Goal: Task Accomplishment & Management: Use online tool/utility

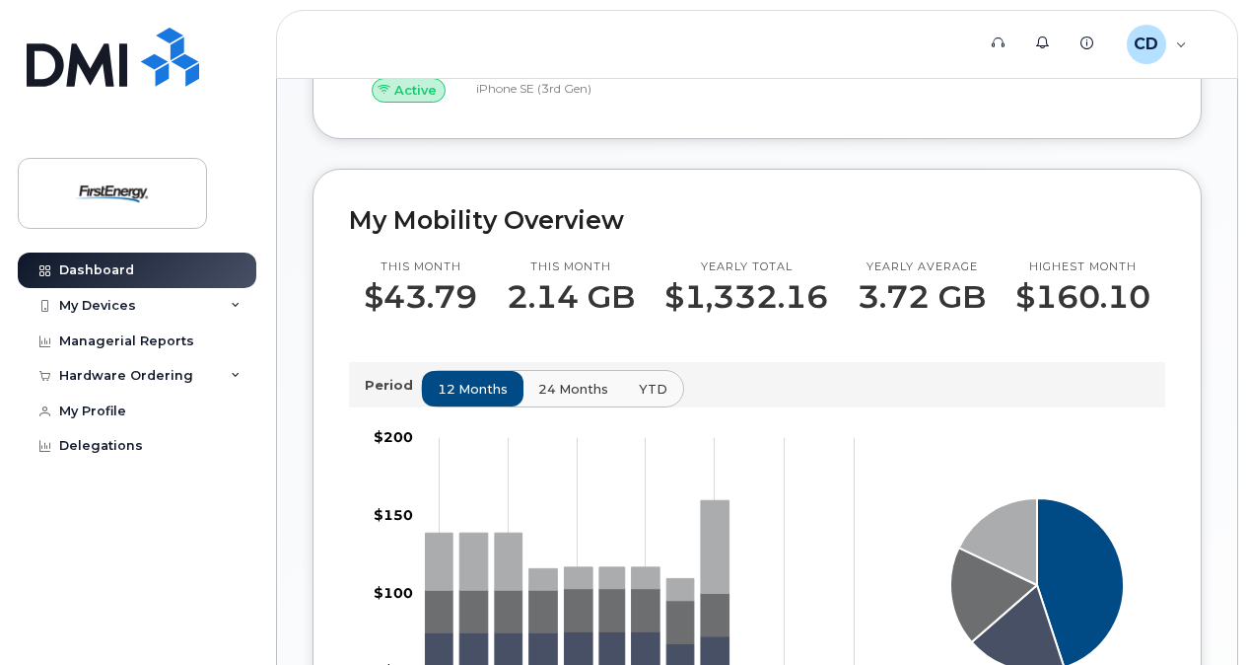
scroll to position [592, 0]
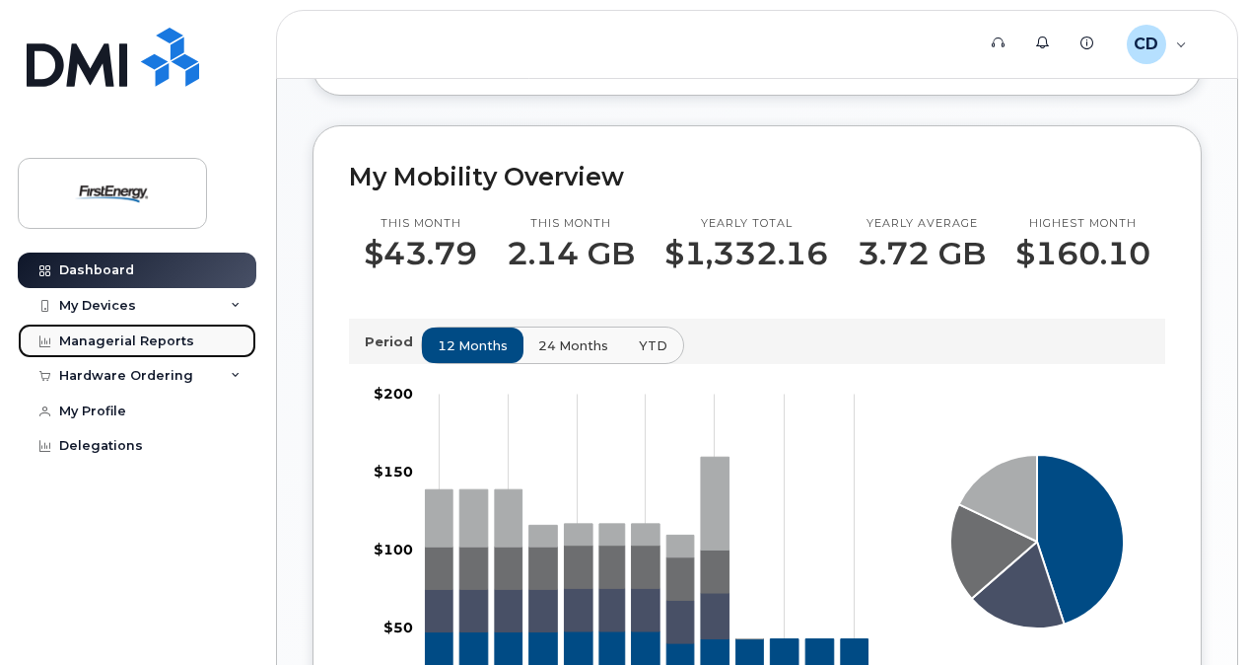
click at [136, 345] on div "Managerial Reports" at bounding box center [126, 341] width 135 height 16
click at [140, 338] on div "Managerial Reports" at bounding box center [126, 341] width 135 height 16
click at [39, 337] on icon at bounding box center [44, 341] width 11 height 11
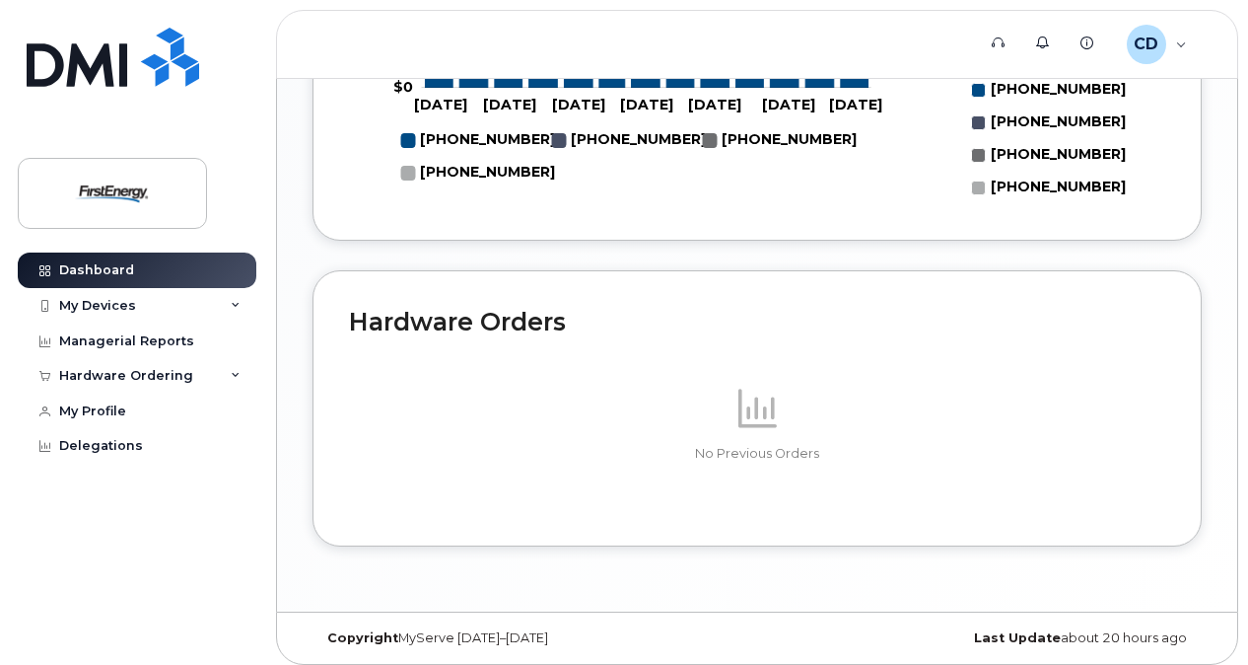
scroll to position [1248, 0]
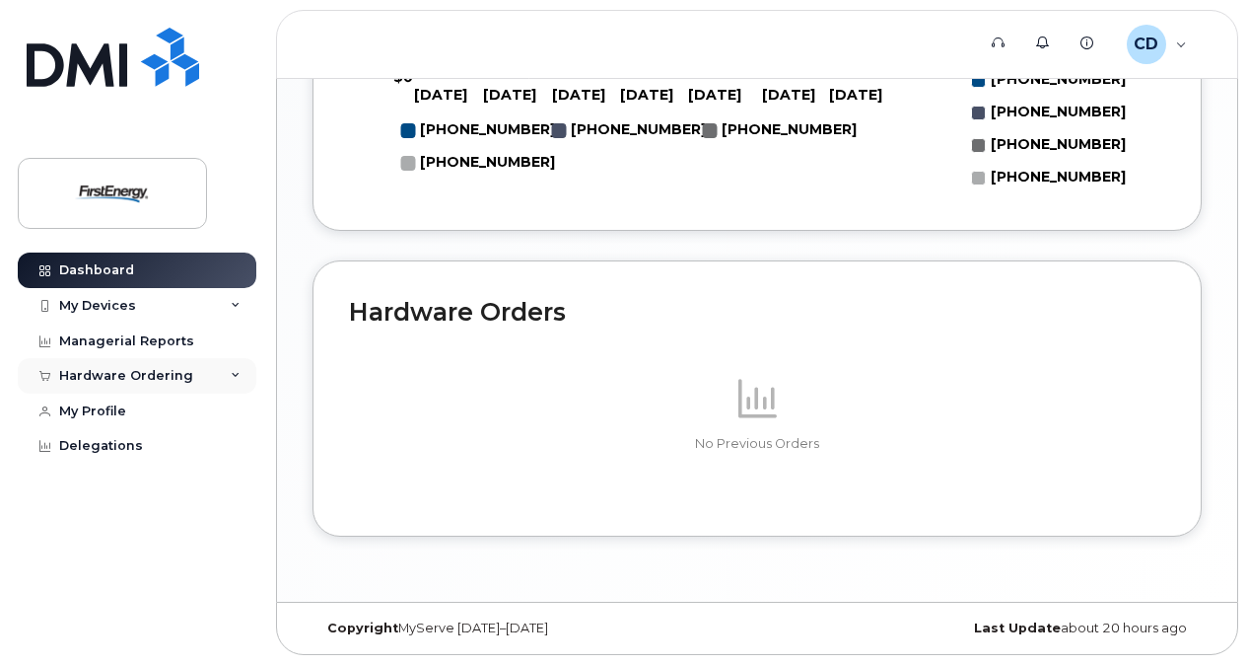
click at [237, 377] on icon at bounding box center [236, 376] width 10 height 10
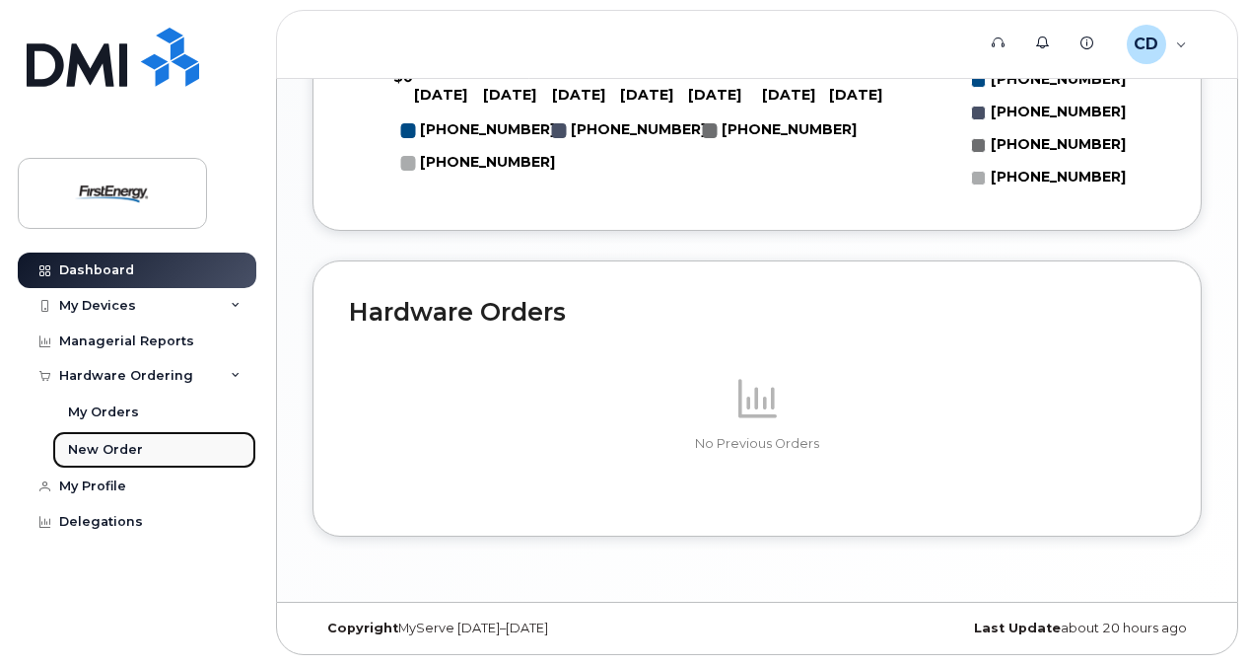
click at [87, 444] on div "New Order" at bounding box center [105, 450] width 75 height 18
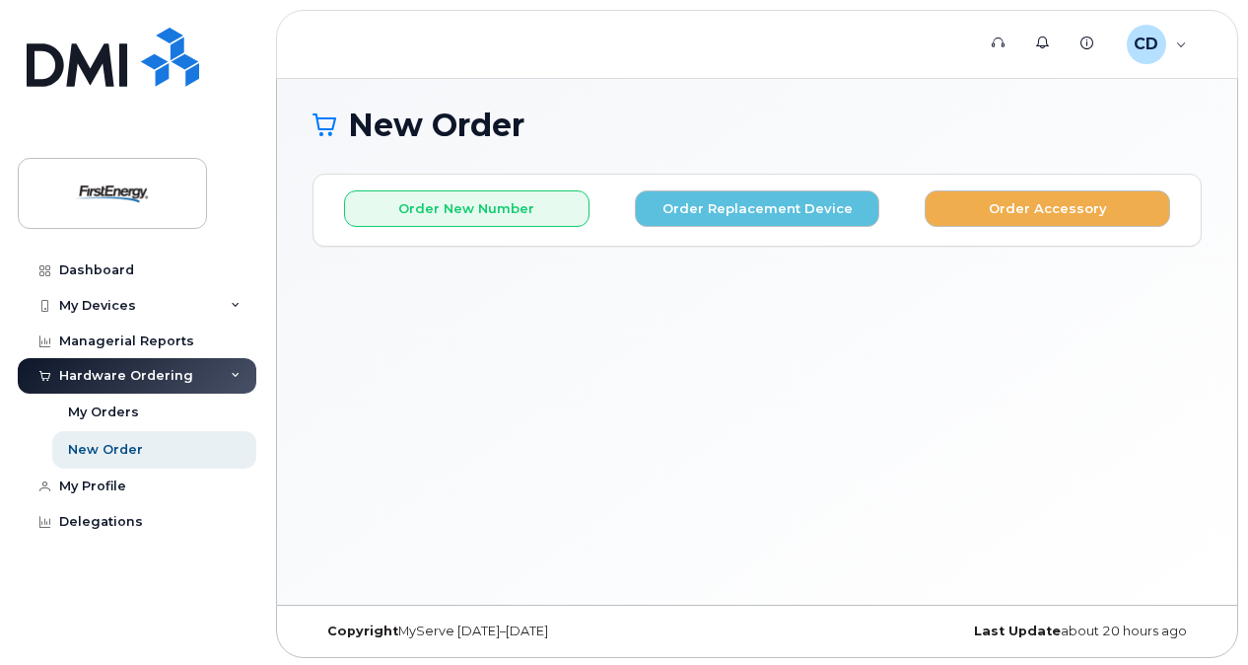
scroll to position [9, 0]
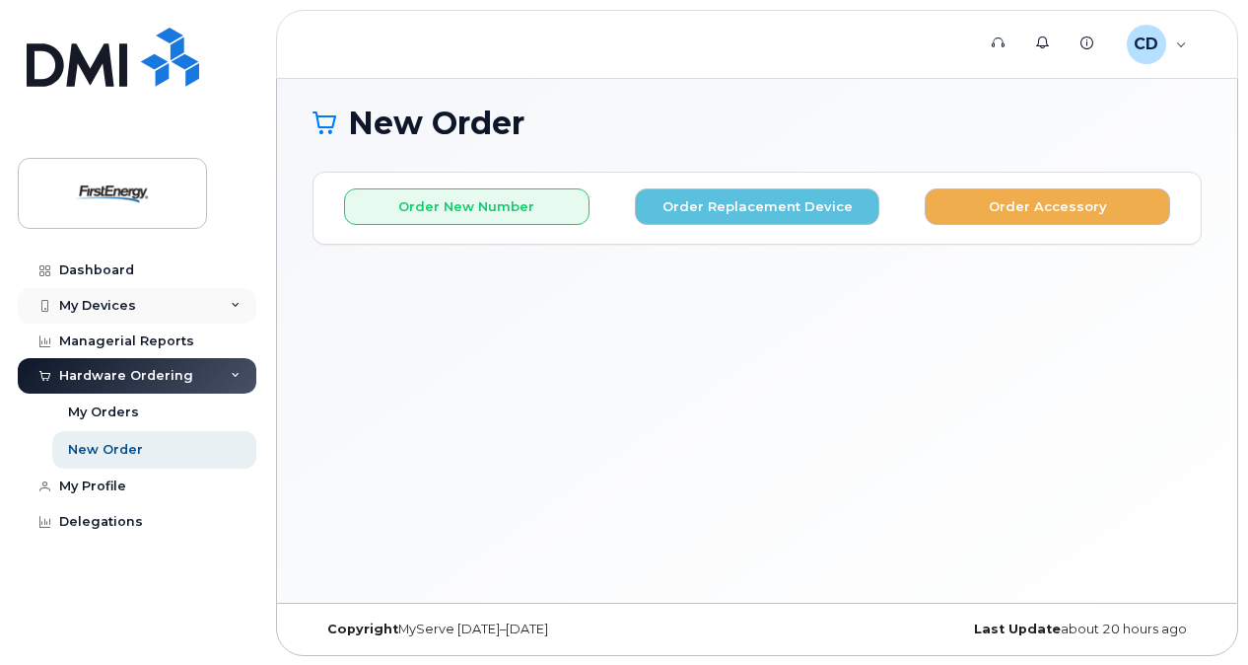
click at [233, 299] on div "My Devices" at bounding box center [137, 305] width 239 height 35
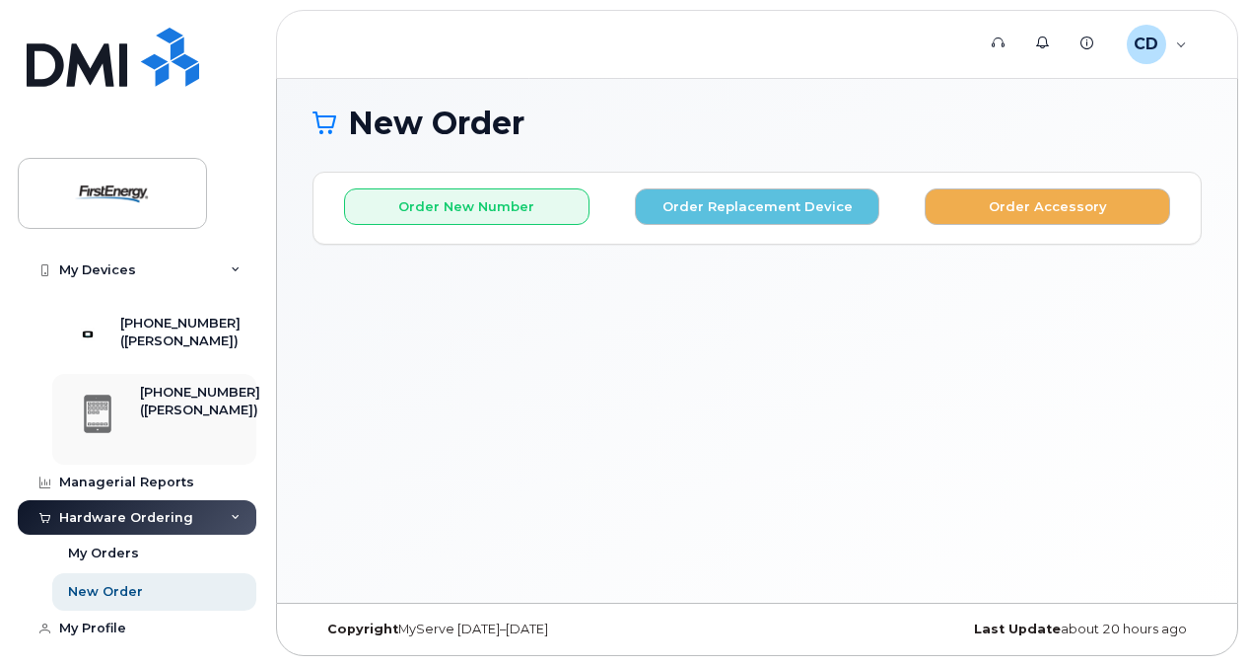
scroll to position [197, 0]
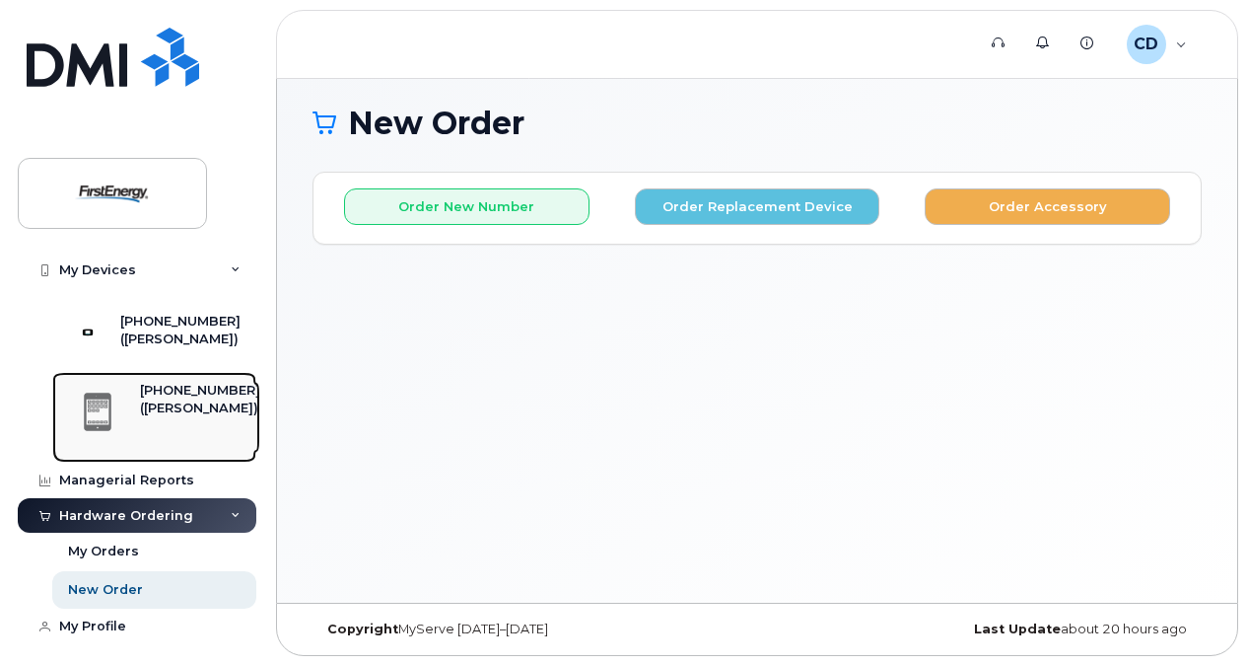
click at [154, 399] on div "[PHONE_NUMBER]" at bounding box center [200, 391] width 120 height 18
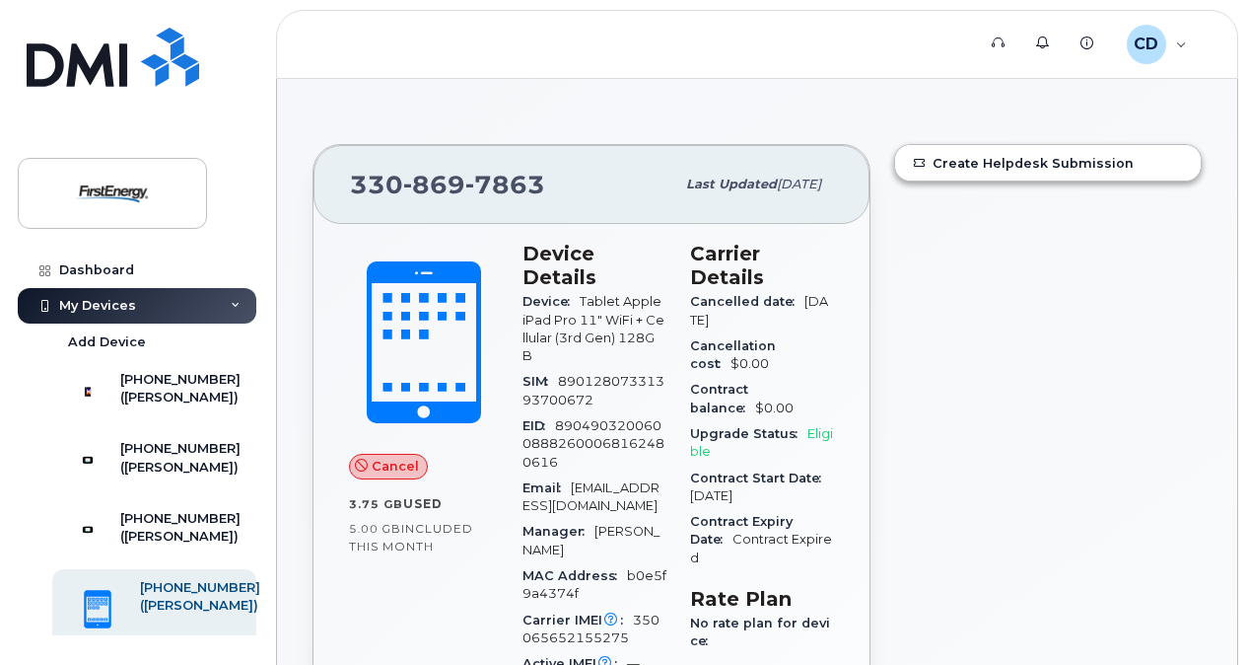
click at [363, 469] on icon at bounding box center [361, 465] width 13 height 13
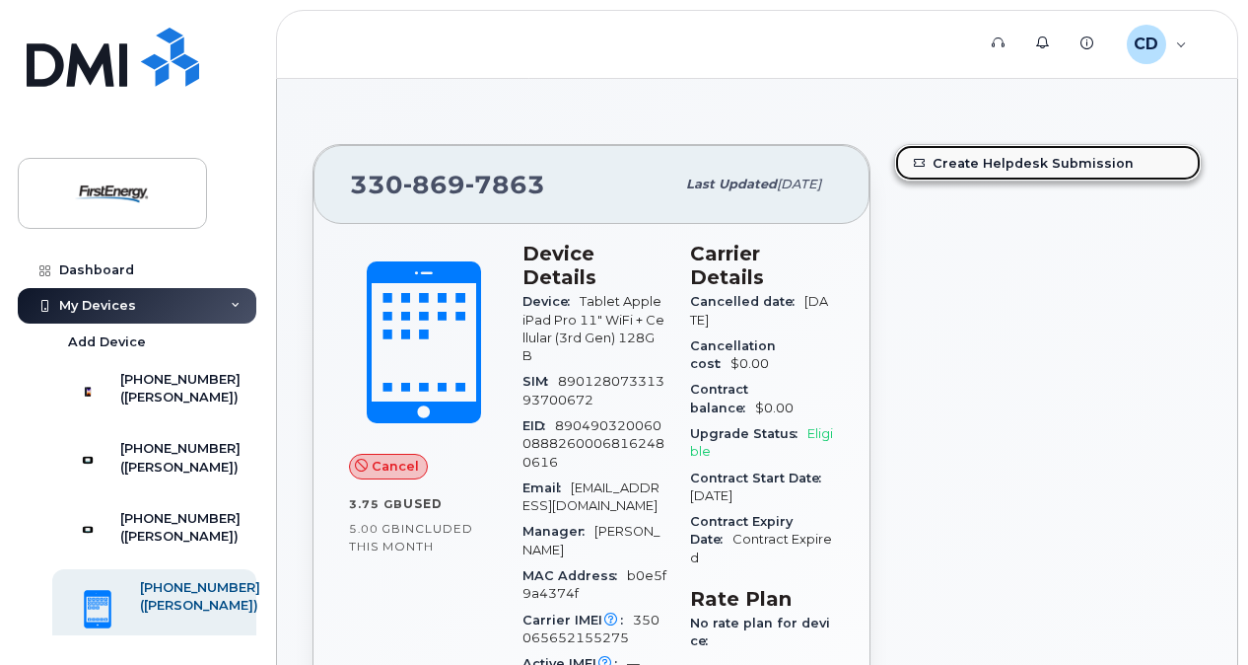
click at [1072, 170] on link "Create Helpdesk Submission" at bounding box center [1048, 162] width 306 height 35
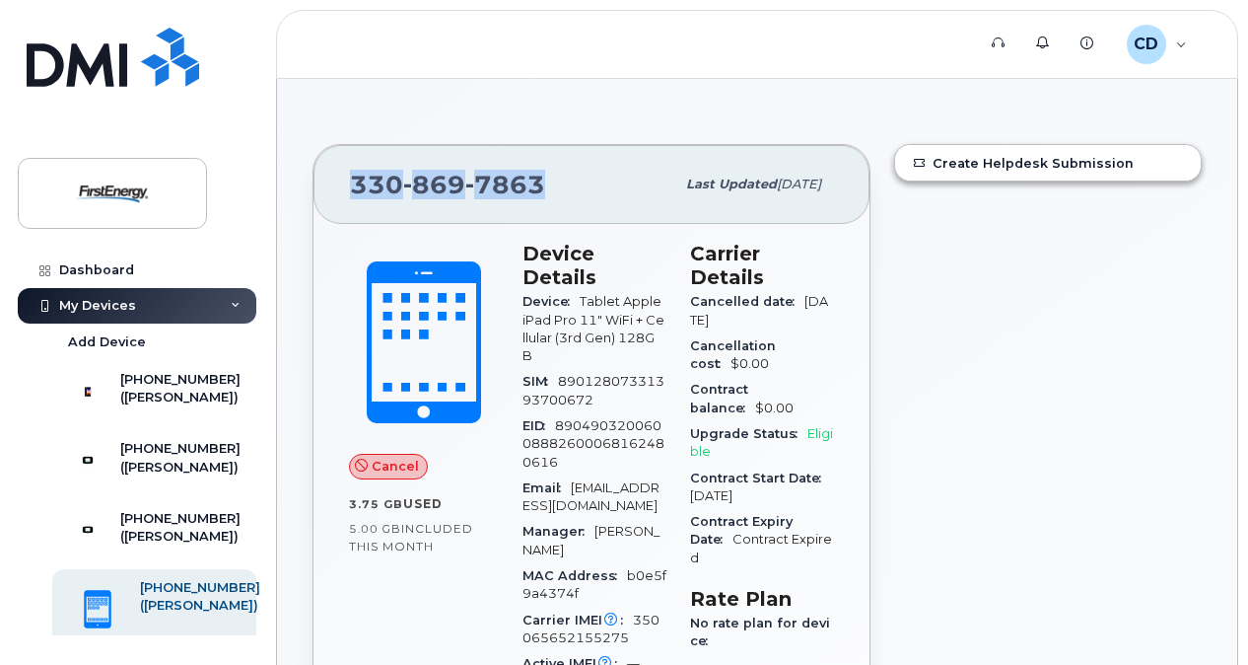
drag, startPoint x: 534, startPoint y: 181, endPoint x: 312, endPoint y: 187, distance: 222.9
copy span "330 869 7863"
click at [182, 476] on div "([PERSON_NAME])" at bounding box center [180, 468] width 120 height 18
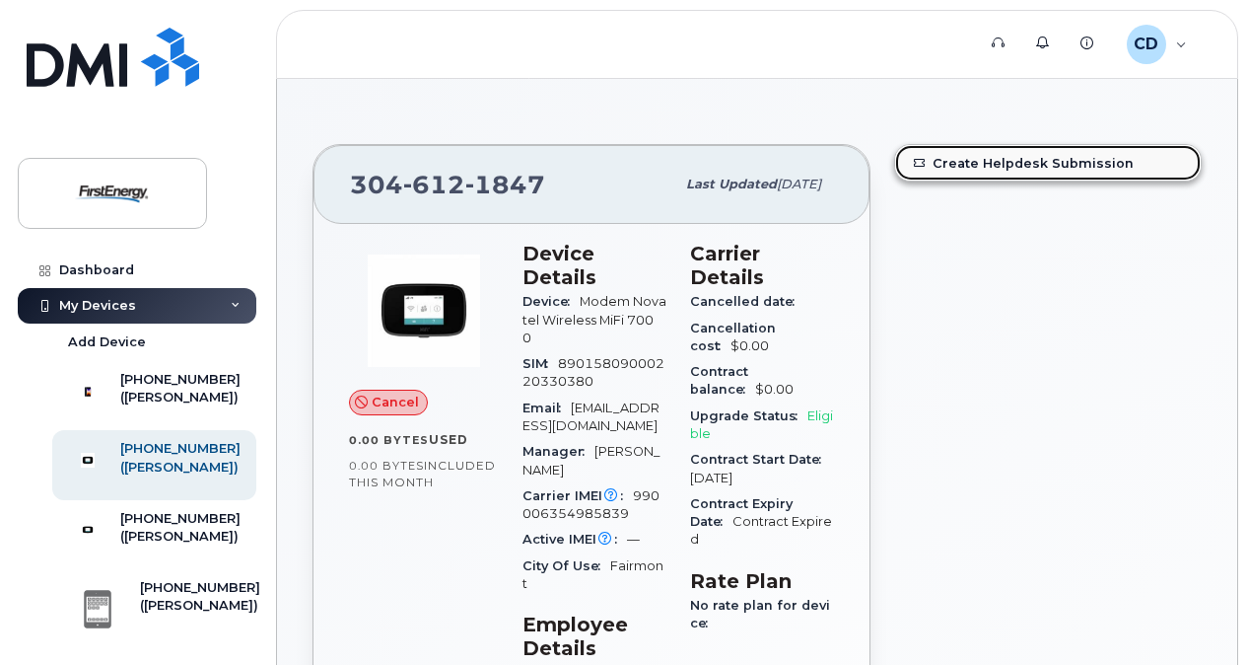
click at [968, 170] on link "Create Helpdesk Submission" at bounding box center [1048, 162] width 306 height 35
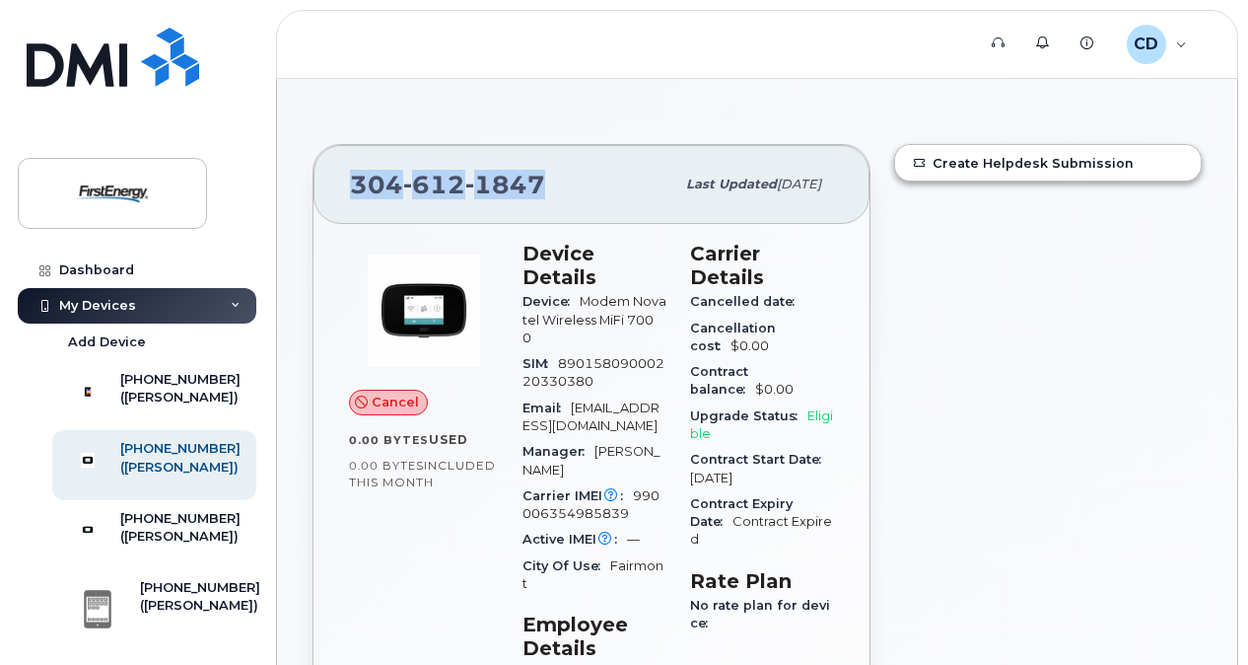
drag, startPoint x: 548, startPoint y: 178, endPoint x: 275, endPoint y: 189, distance: 273.3
copy span "304 612 1847"
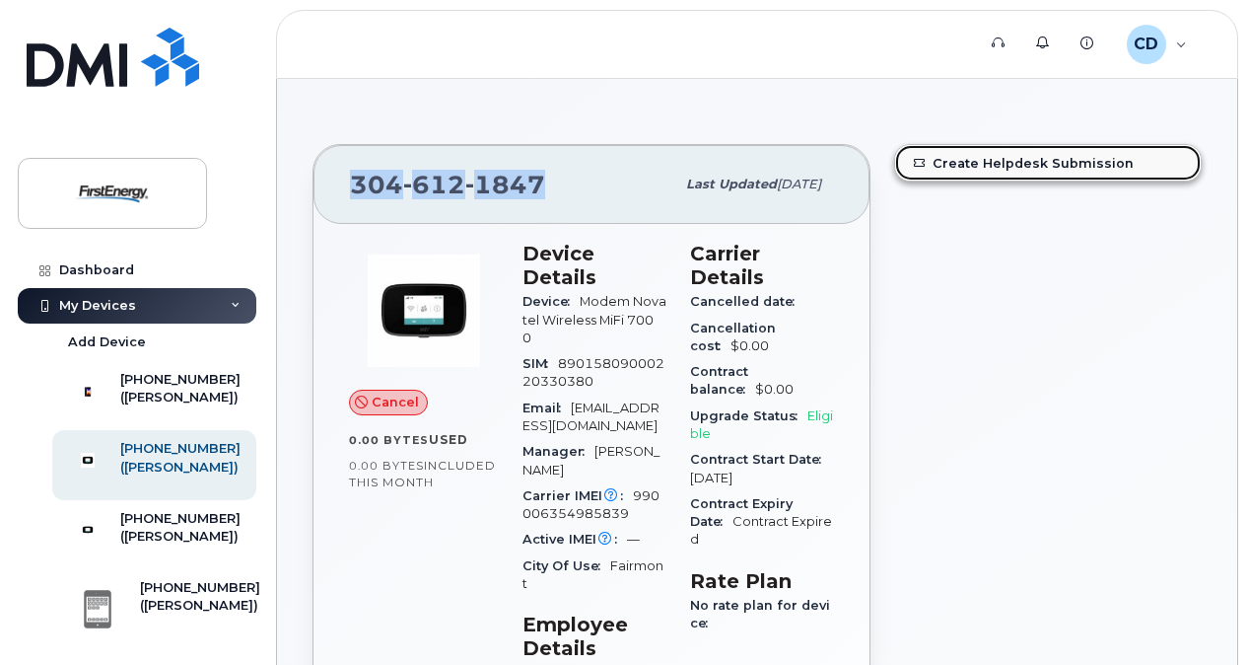
click at [1049, 166] on link "Create Helpdesk Submission" at bounding box center [1048, 162] width 306 height 35
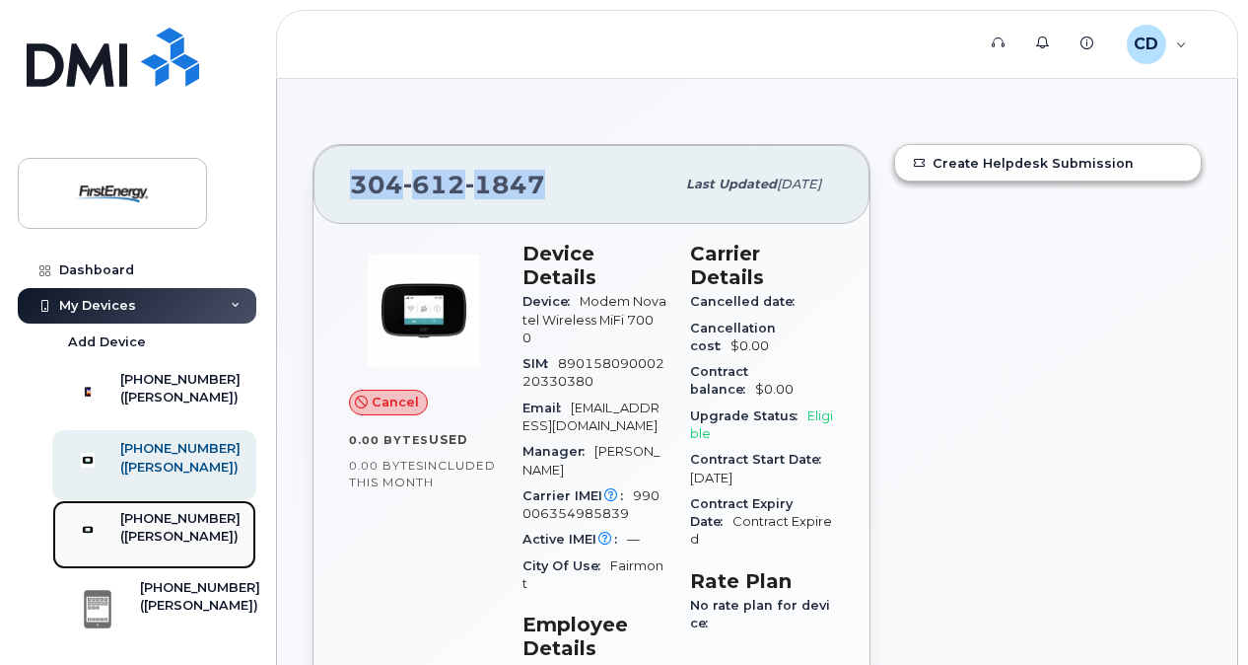
click at [176, 528] on div "[PHONE_NUMBER]" at bounding box center [180, 519] width 120 height 18
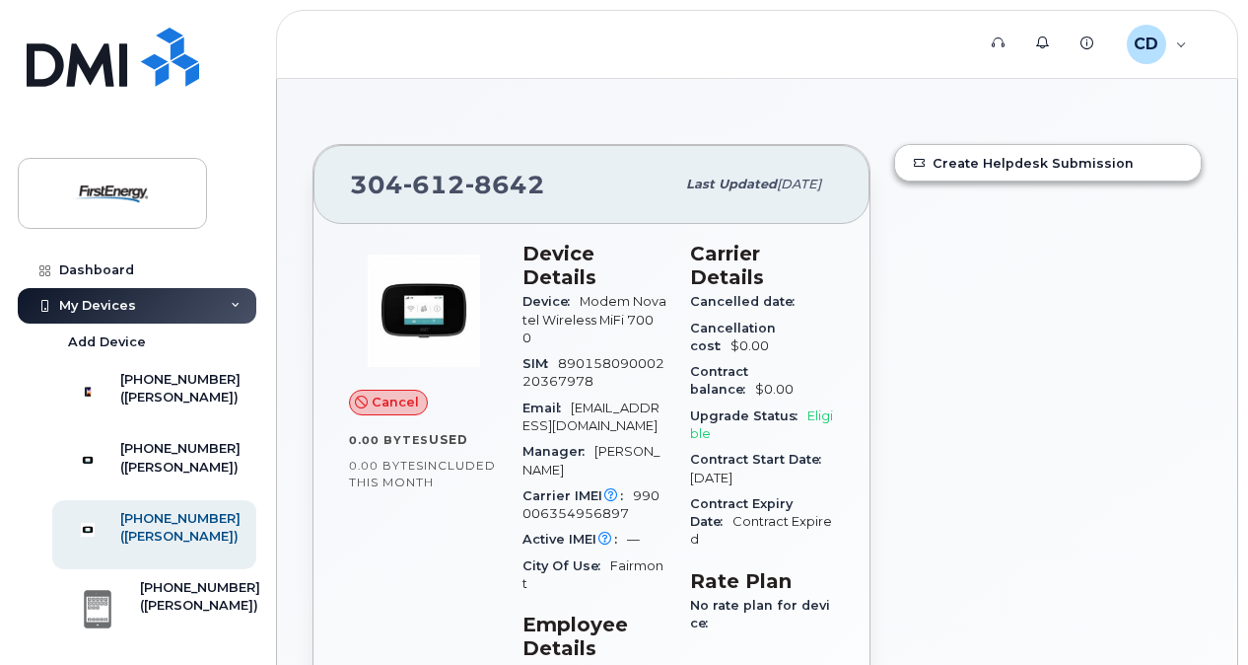
click at [544, 183] on div "[PHONE_NUMBER]" at bounding box center [512, 184] width 324 height 41
drag, startPoint x: 532, startPoint y: 184, endPoint x: 318, endPoint y: 191, distance: 214.1
click at [318, 191] on div "[PHONE_NUMBER] Last updated [DATE]" at bounding box center [592, 184] width 556 height 79
copy span "[PHONE_NUMBER]"
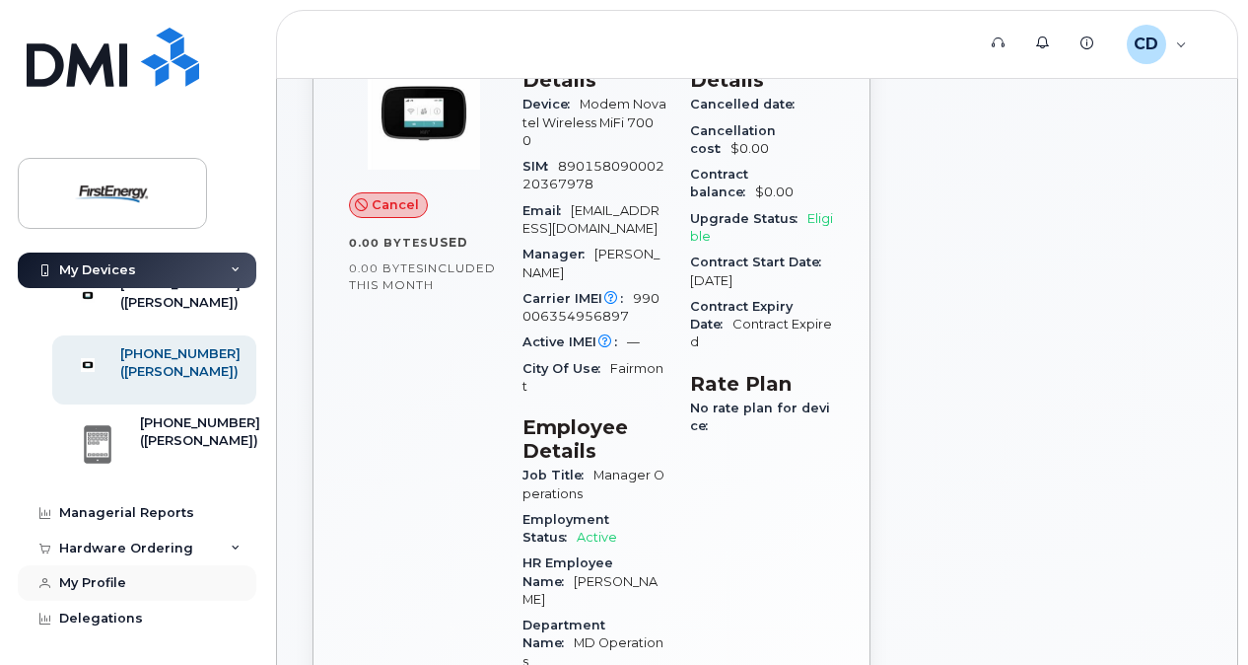
scroll to position [210, 0]
click at [148, 510] on div "Managerial Reports" at bounding box center [126, 513] width 135 height 16
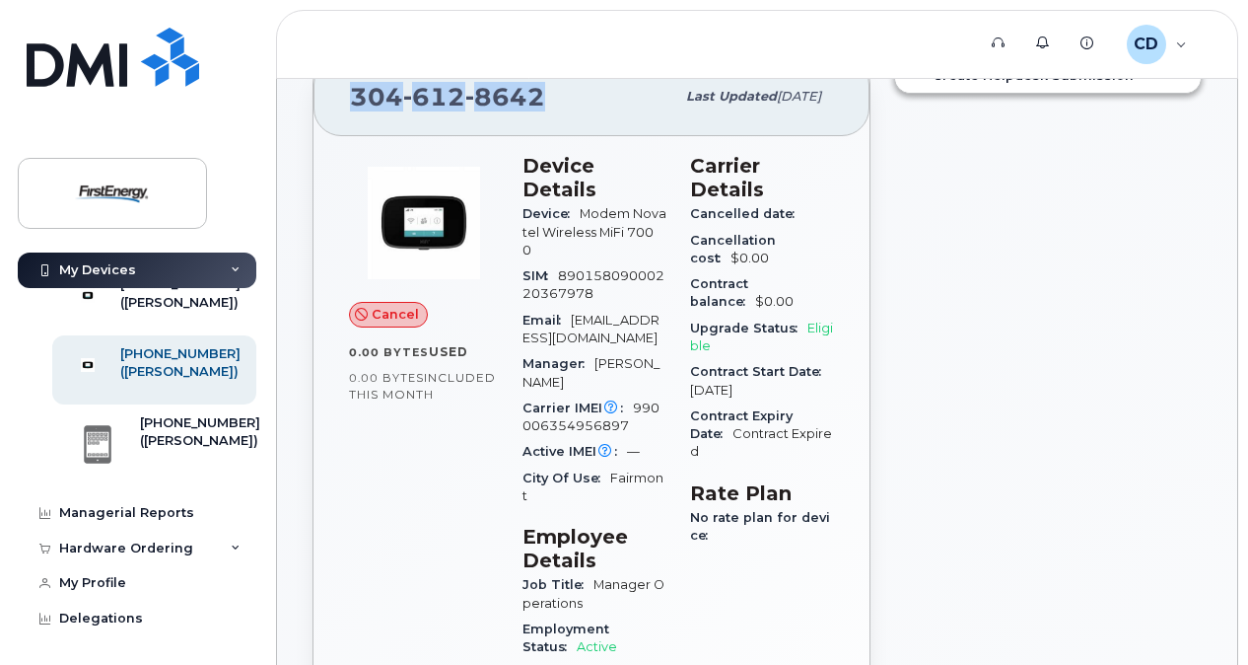
scroll to position [0, 0]
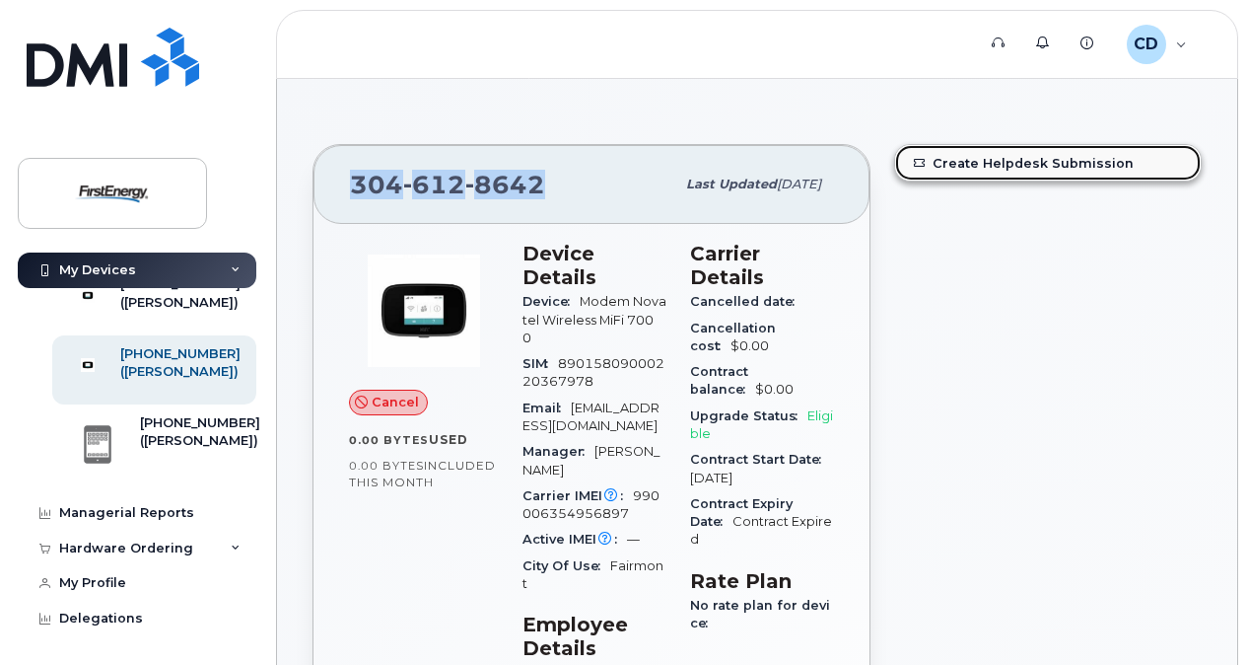
click at [978, 164] on link "Create Helpdesk Submission" at bounding box center [1048, 162] width 306 height 35
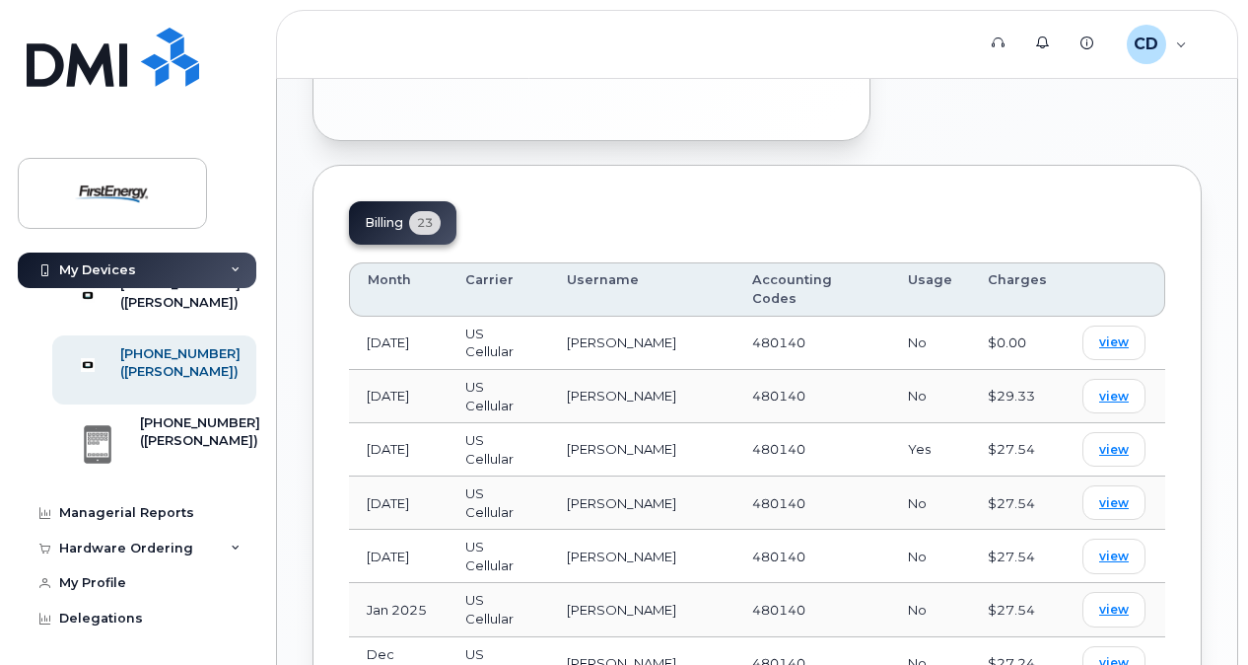
scroll to position [1085, 0]
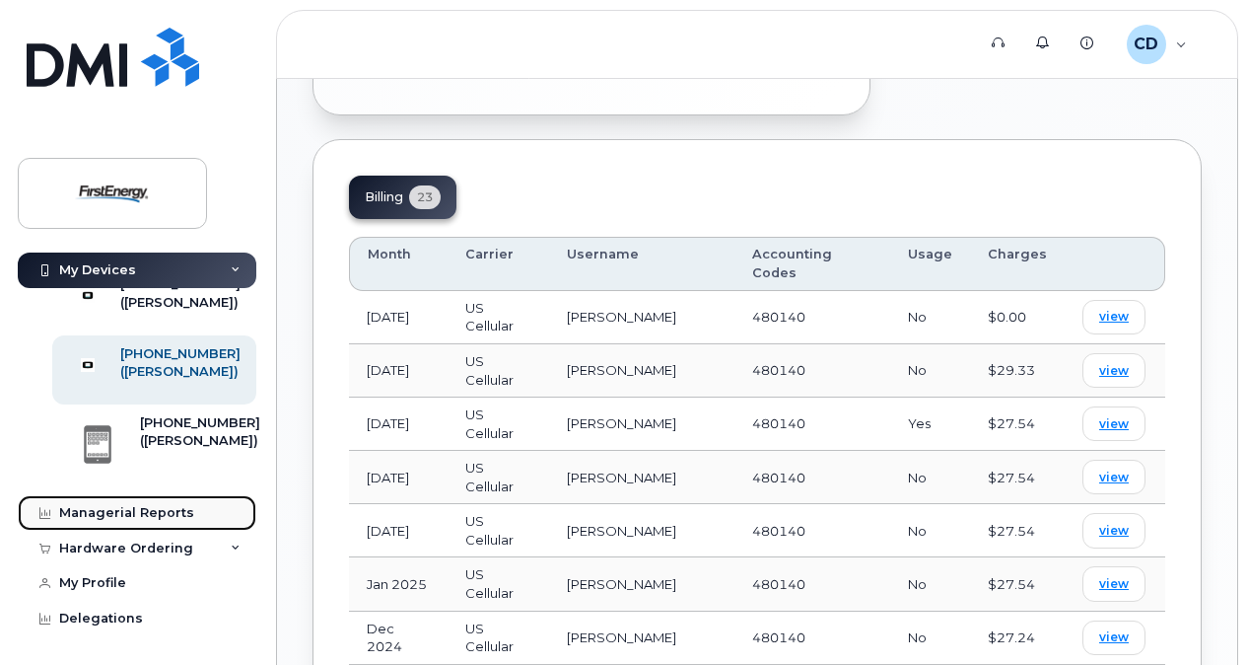
click at [156, 512] on div "Managerial Reports" at bounding box center [126, 513] width 135 height 16
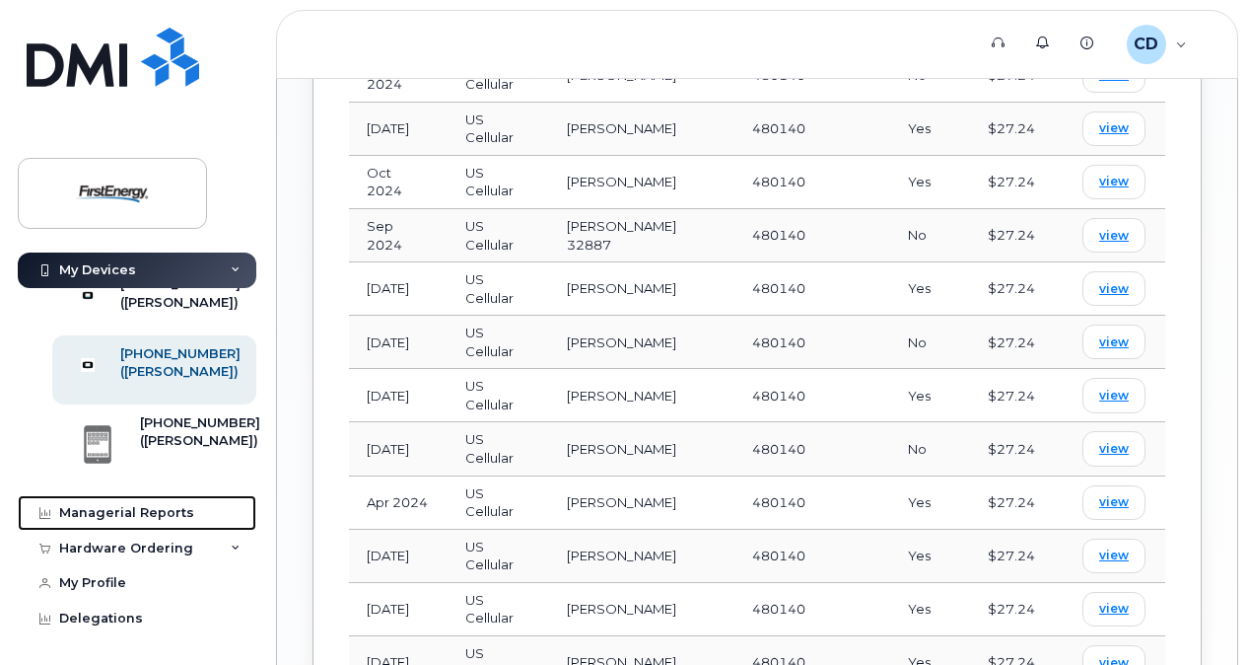
scroll to position [1676, 0]
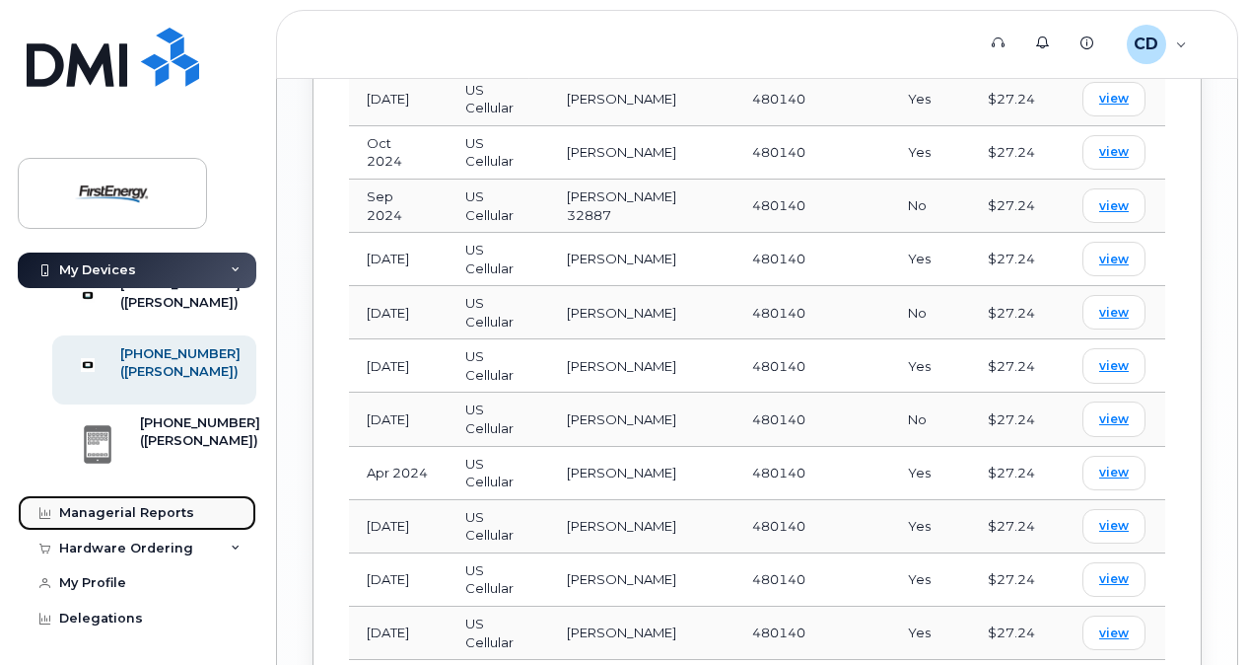
click at [120, 515] on div "Managerial Reports" at bounding box center [126, 513] width 135 height 16
click at [77, 505] on div "Managerial Reports" at bounding box center [126, 513] width 135 height 16
click at [49, 517] on icon at bounding box center [44, 513] width 11 height 11
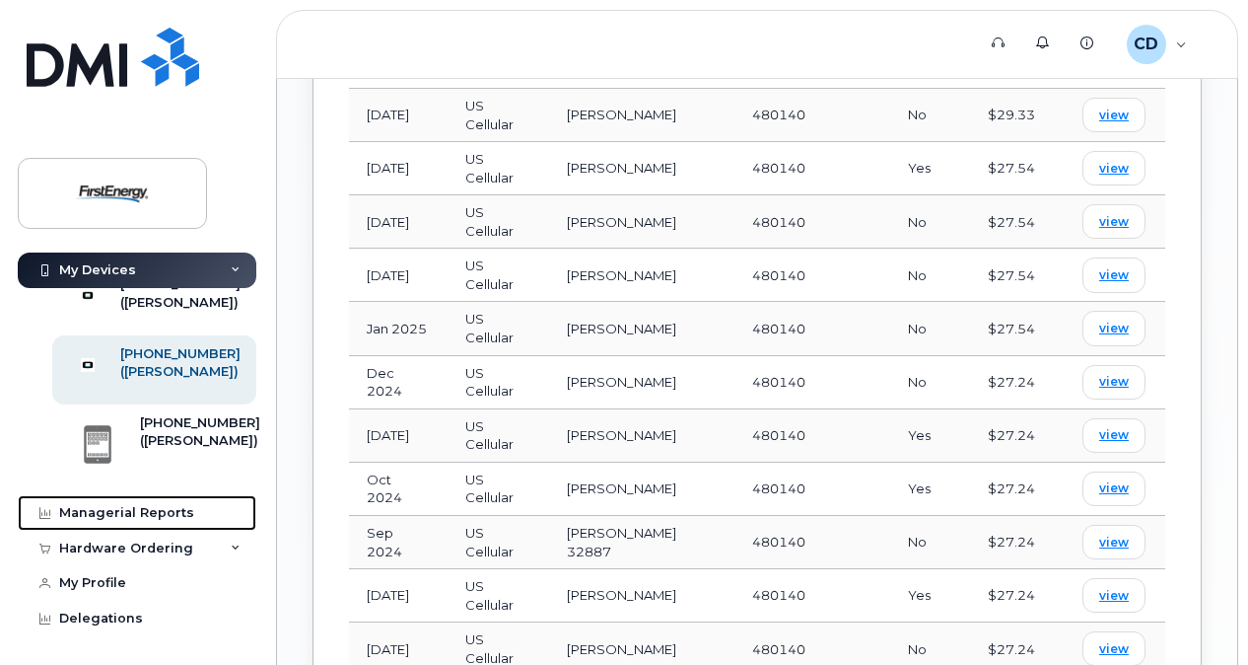
scroll to position [1339, 0]
click at [264, 365] on div "Dashboard My Devices Add Device 301-707-7097 (Debra A Champ) 304-612-1847 (Debr…" at bounding box center [133, 332] width 267 height 665
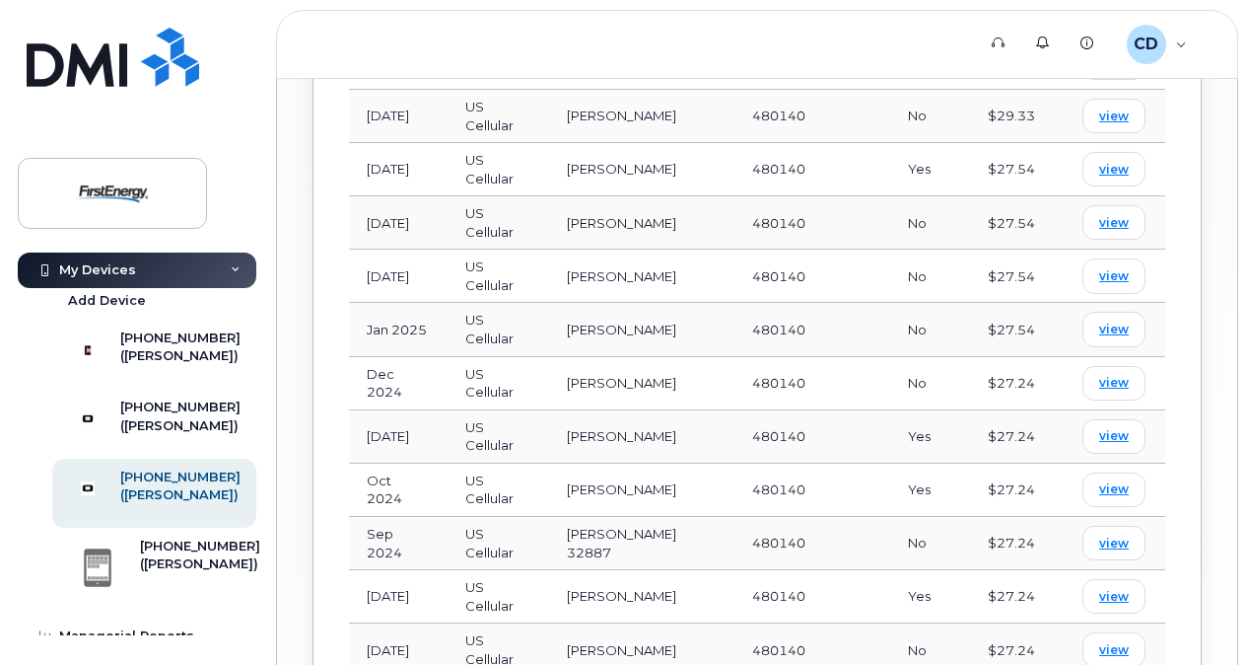
scroll to position [0, 0]
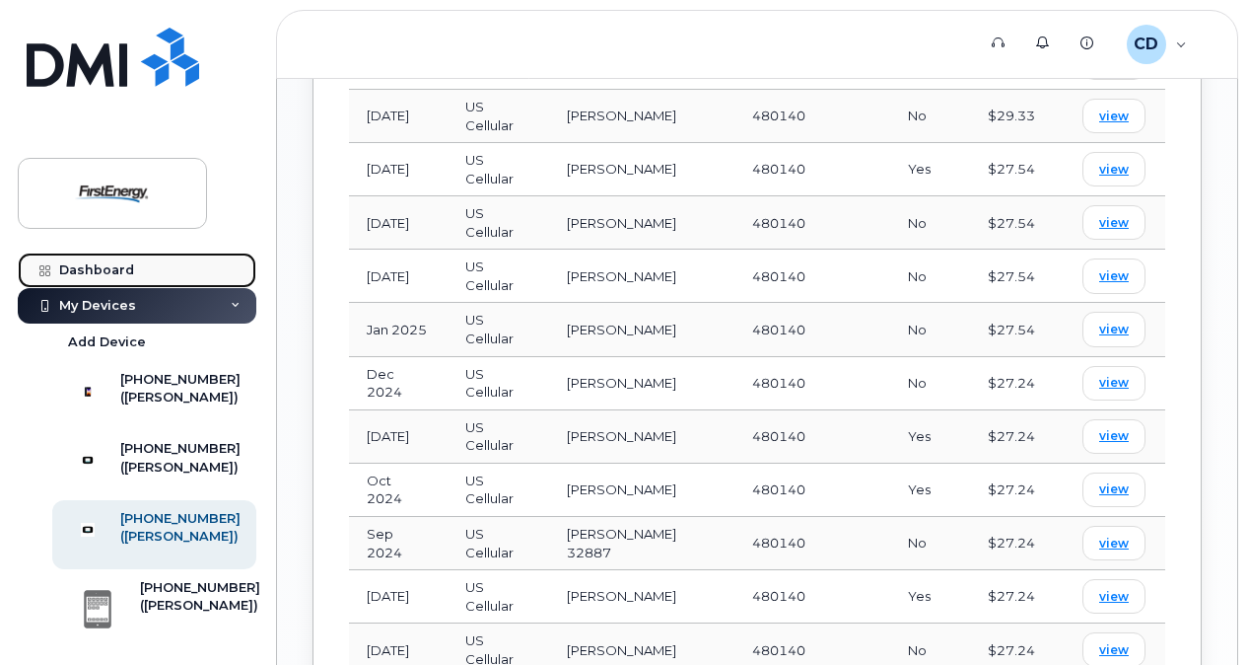
click at [101, 275] on div "Dashboard" at bounding box center [96, 270] width 75 height 16
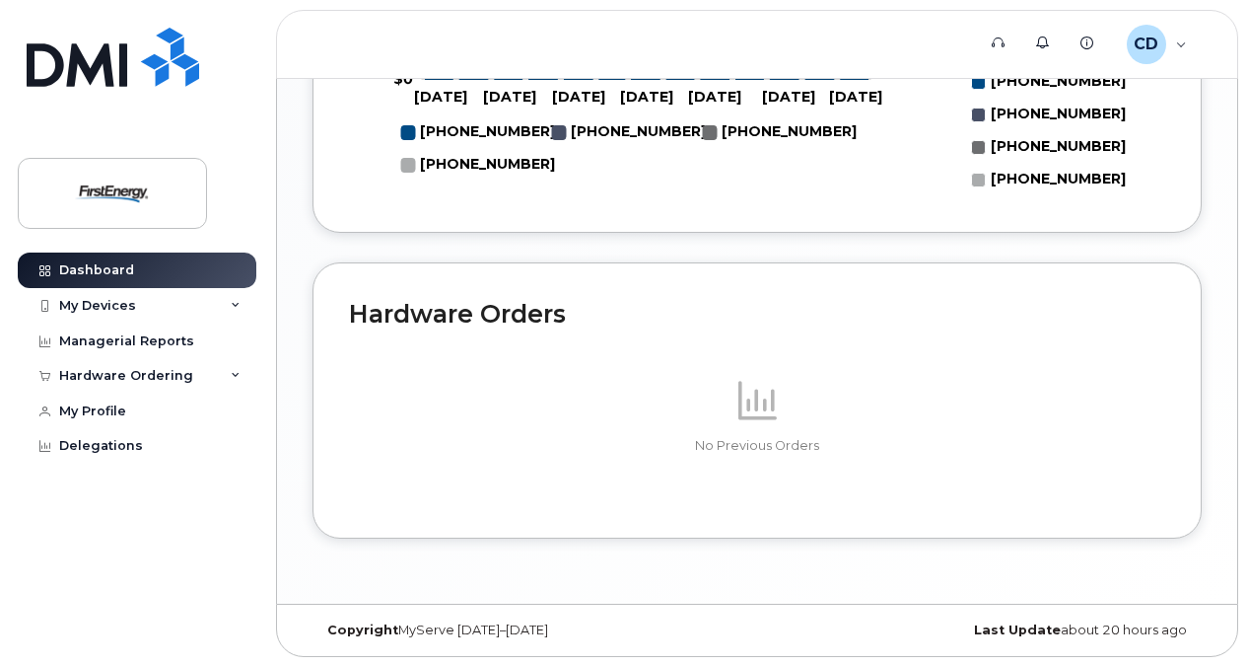
scroll to position [1248, 0]
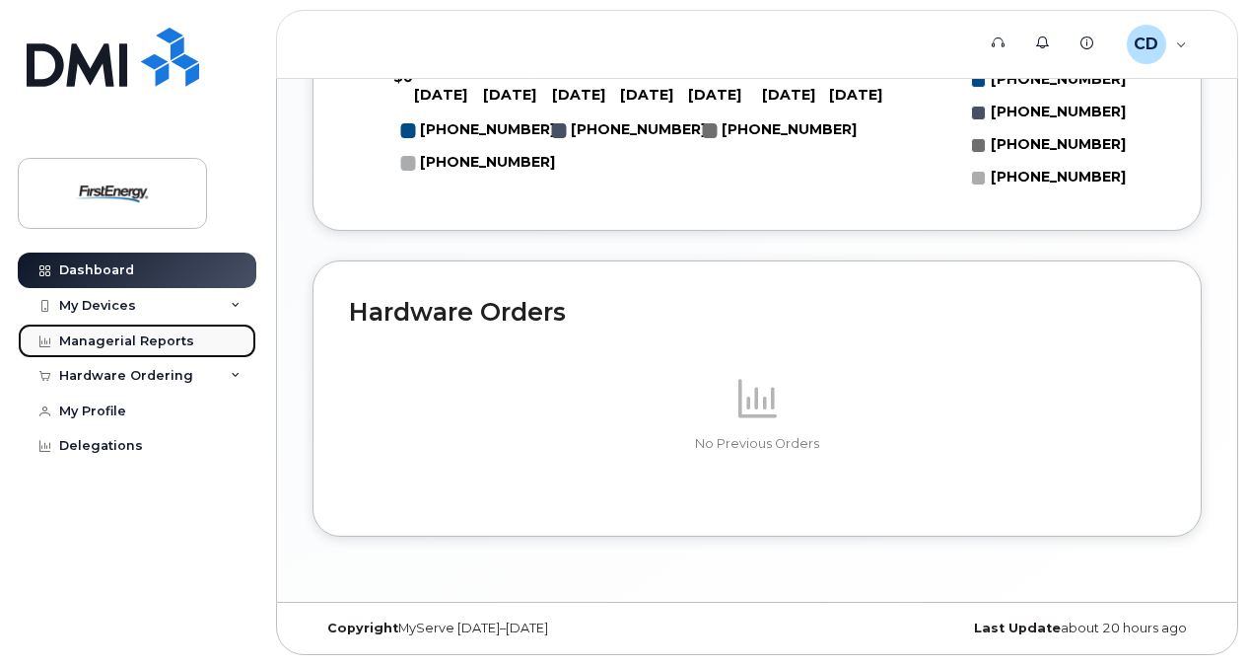
click at [91, 336] on div "Managerial Reports" at bounding box center [126, 341] width 135 height 16
click at [133, 337] on div "Managerial Reports" at bounding box center [126, 341] width 135 height 16
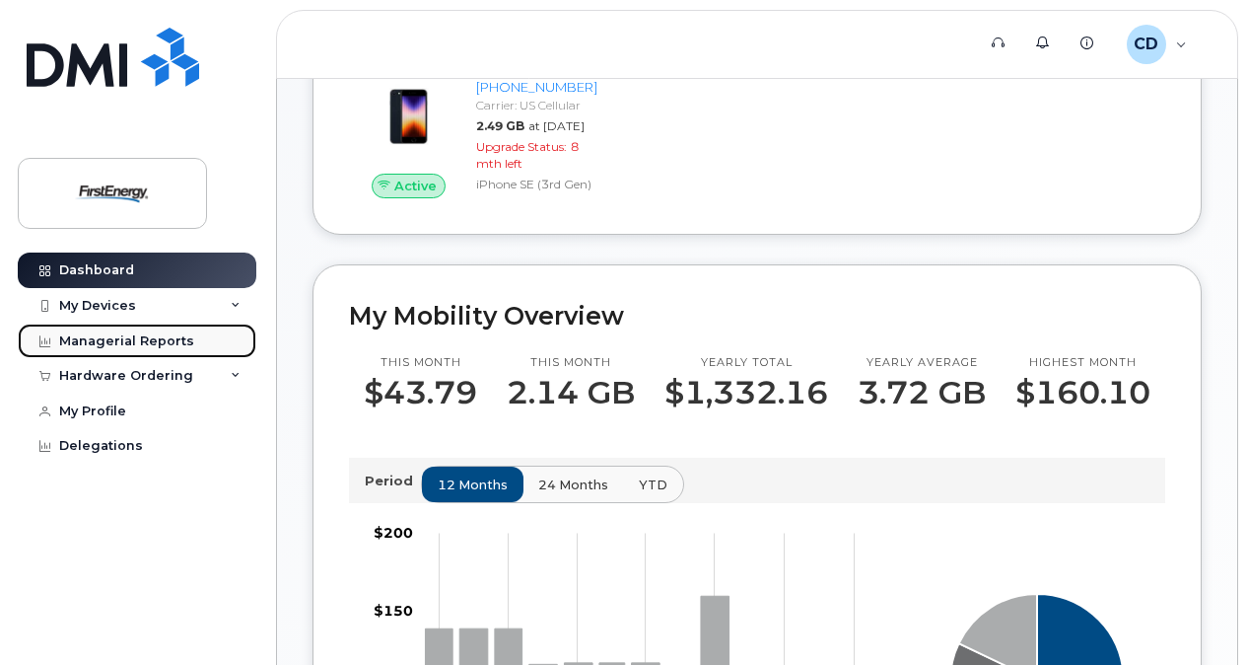
scroll to position [0, 0]
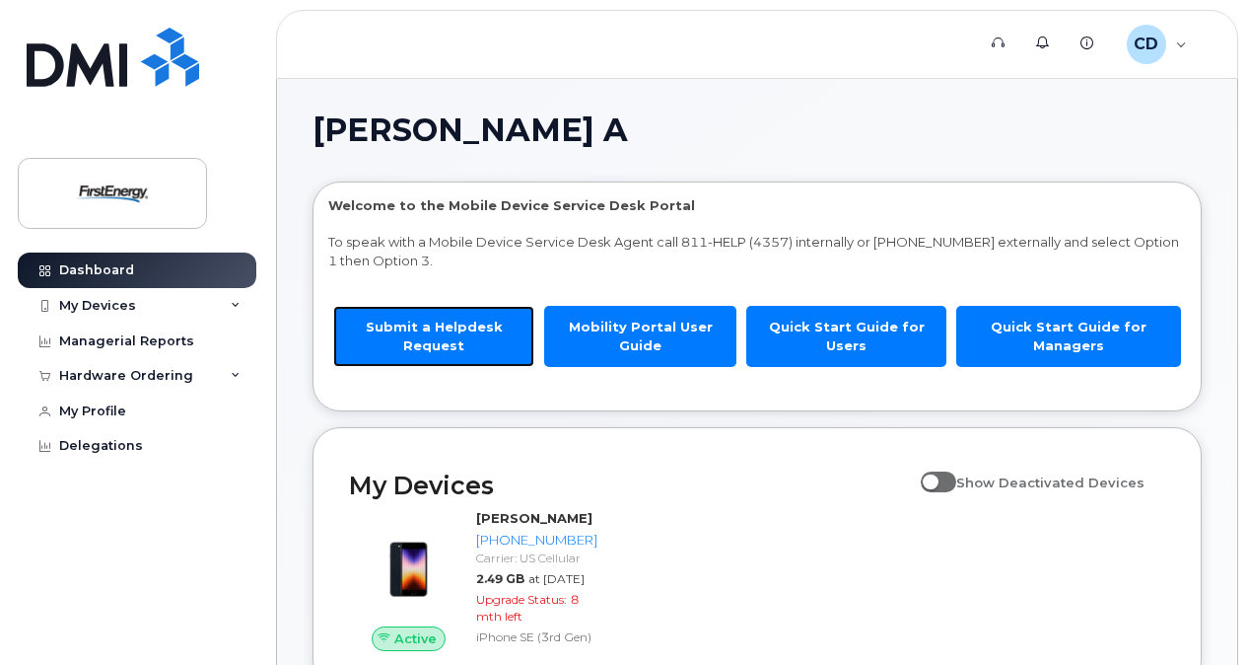
click at [389, 335] on link "Submit a Helpdesk Request" at bounding box center [433, 336] width 201 height 60
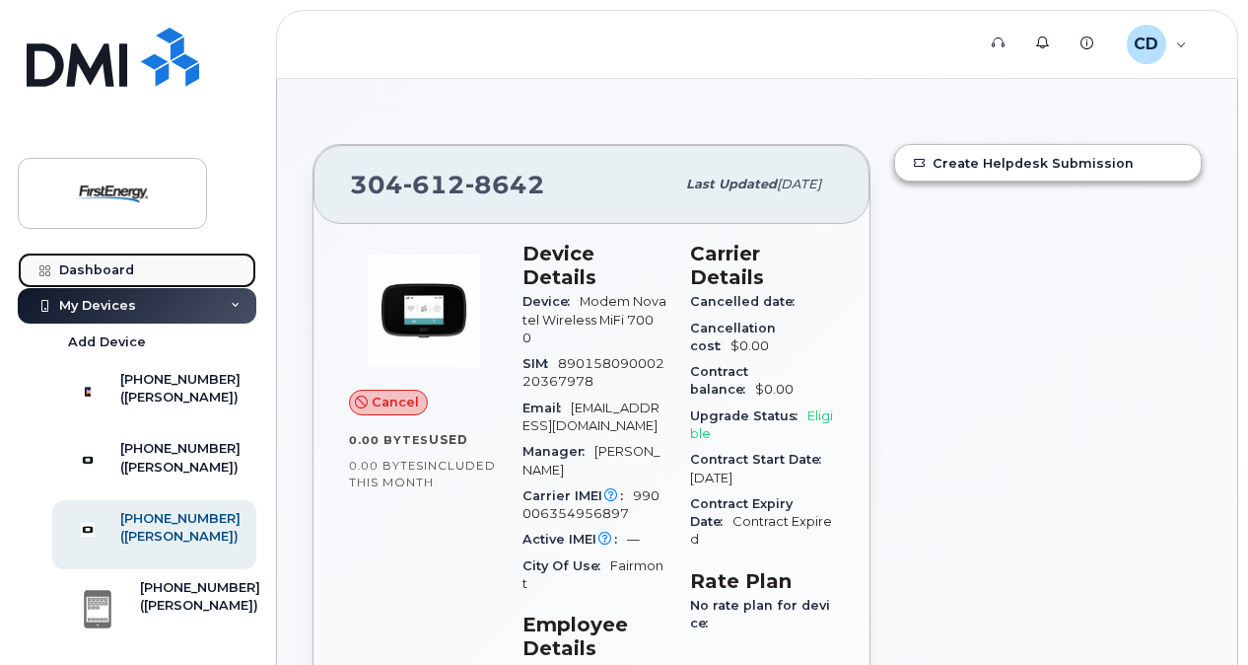
click at [106, 266] on div "Dashboard" at bounding box center [96, 270] width 75 height 16
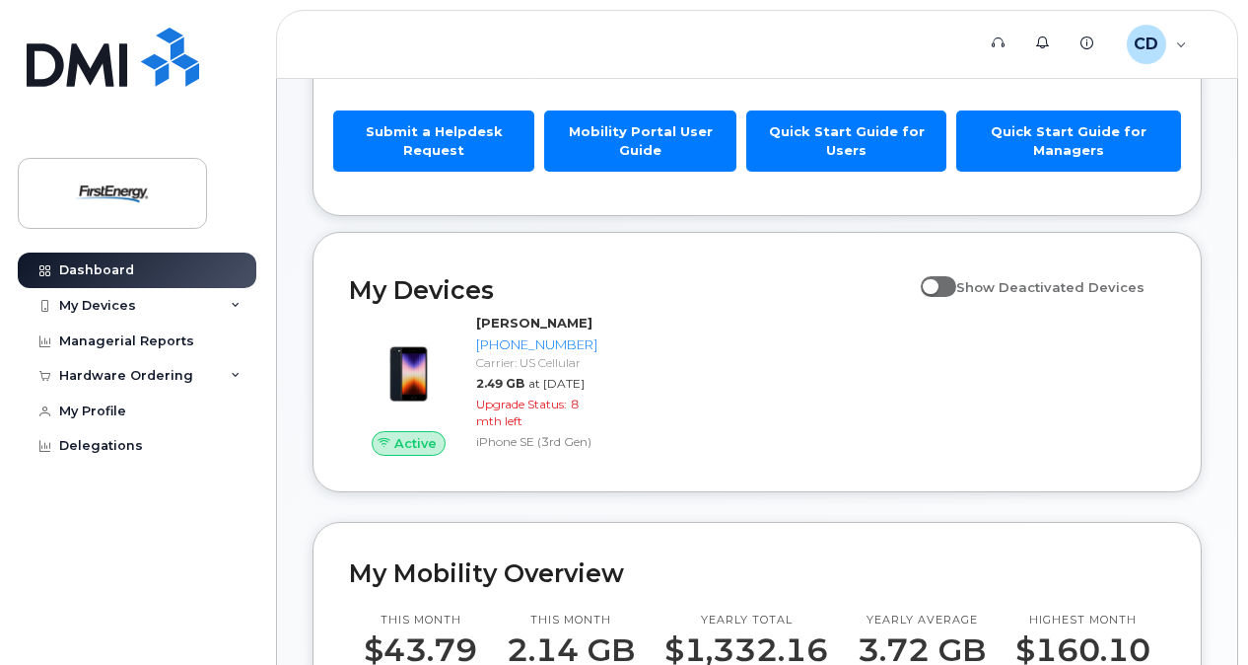
scroll to position [164, 0]
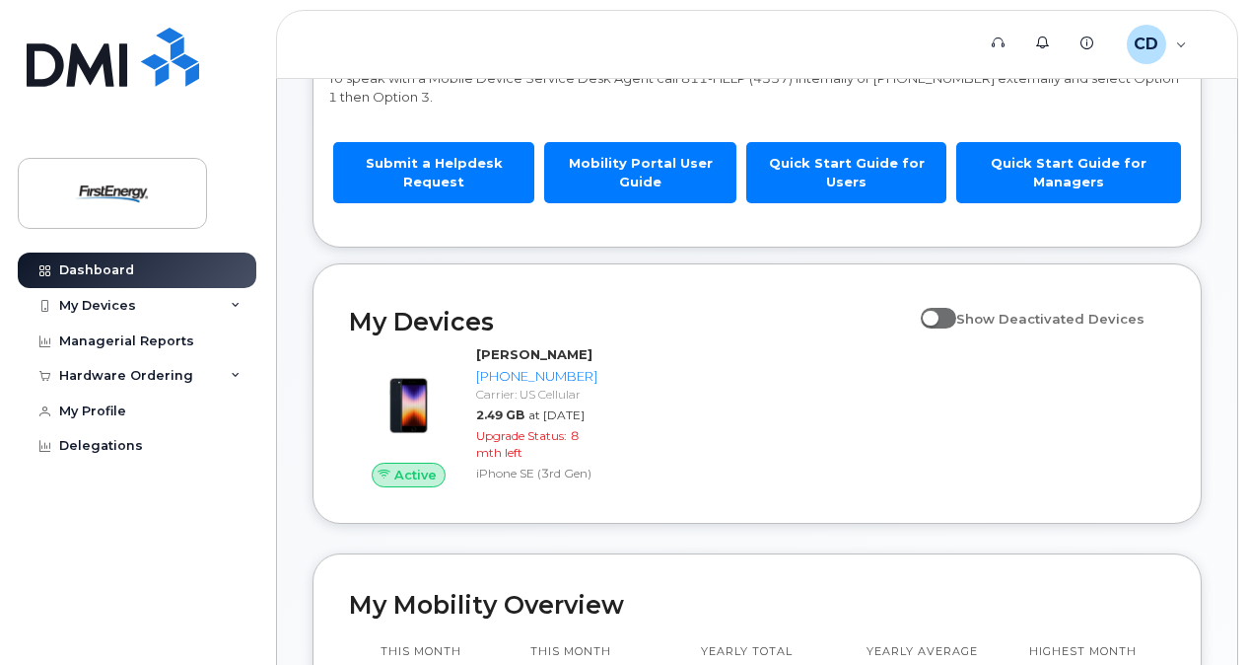
click at [956, 318] on span at bounding box center [938, 318] width 35 height 20
click at [937, 316] on input "Show Deactivated Devices" at bounding box center [929, 308] width 16 height 16
checkbox input "true"
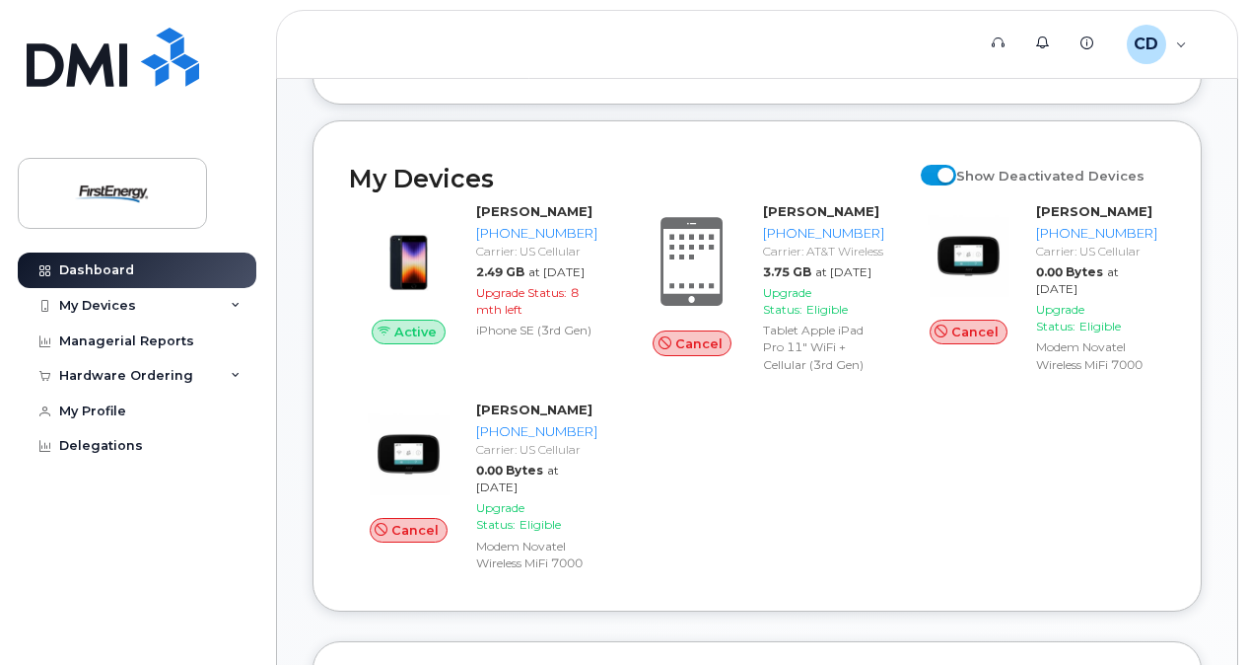
scroll to position [262, 0]
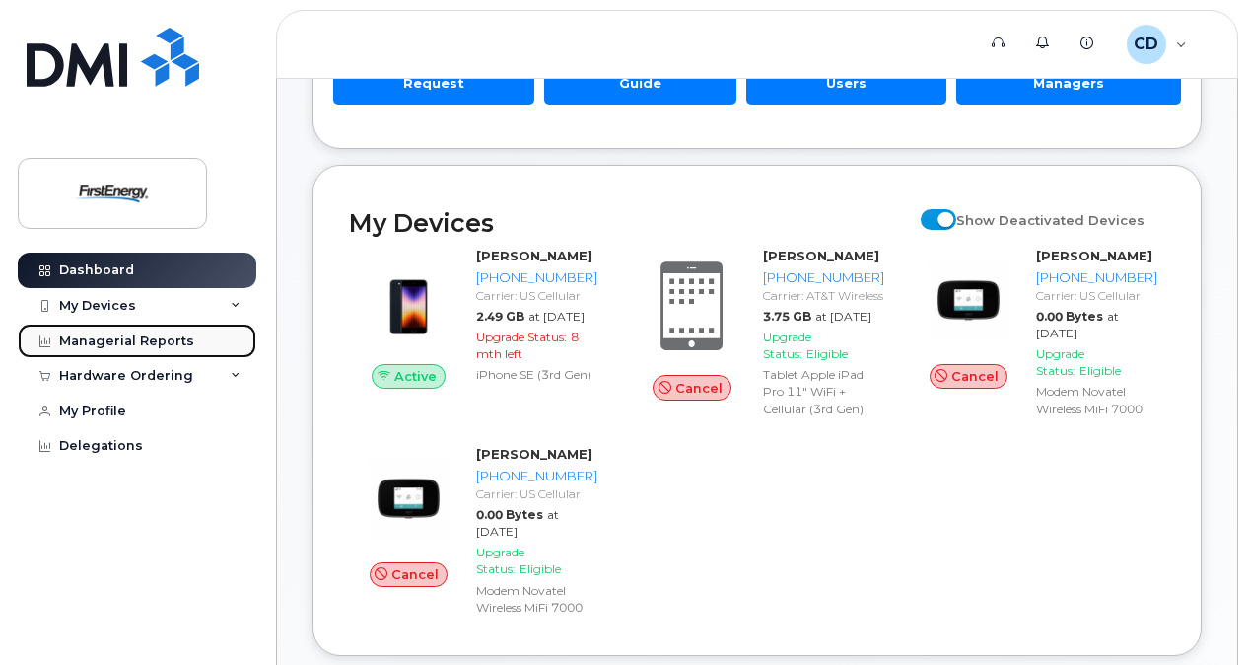
click at [147, 330] on link "Managerial Reports" at bounding box center [137, 340] width 239 height 35
click at [152, 339] on div "Managerial Reports" at bounding box center [126, 341] width 135 height 16
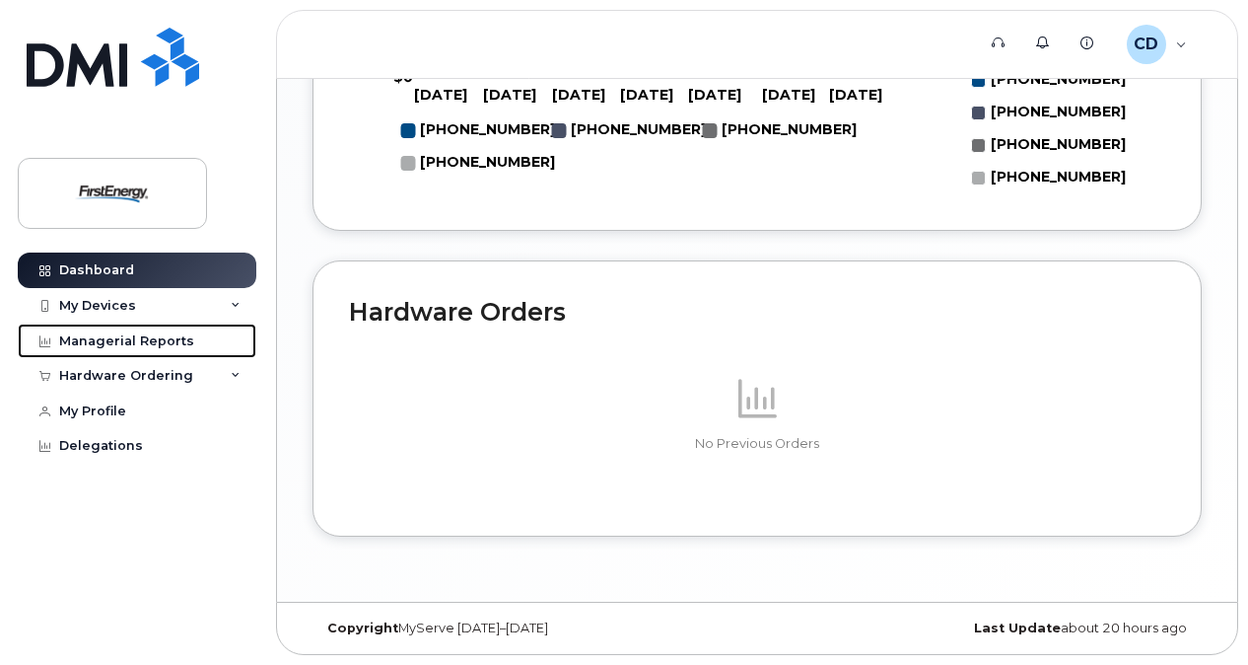
scroll to position [1499, 0]
click at [124, 345] on div "Managerial Reports" at bounding box center [126, 341] width 135 height 16
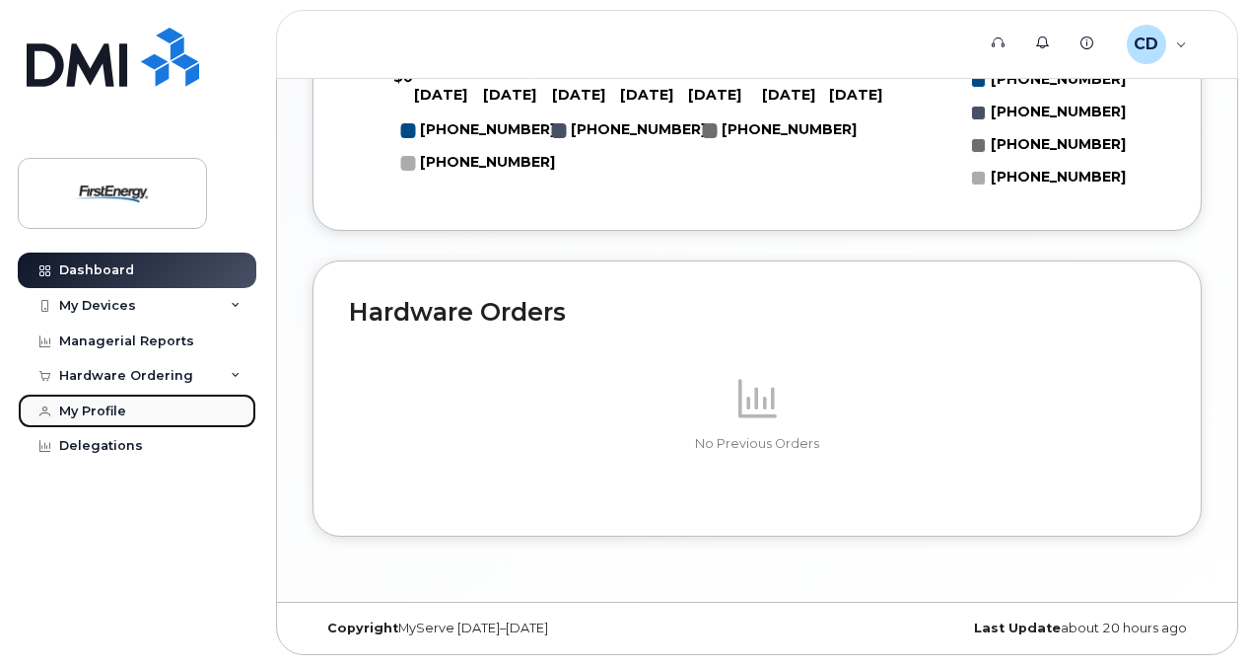
click at [89, 410] on div "My Profile" at bounding box center [92, 411] width 67 height 16
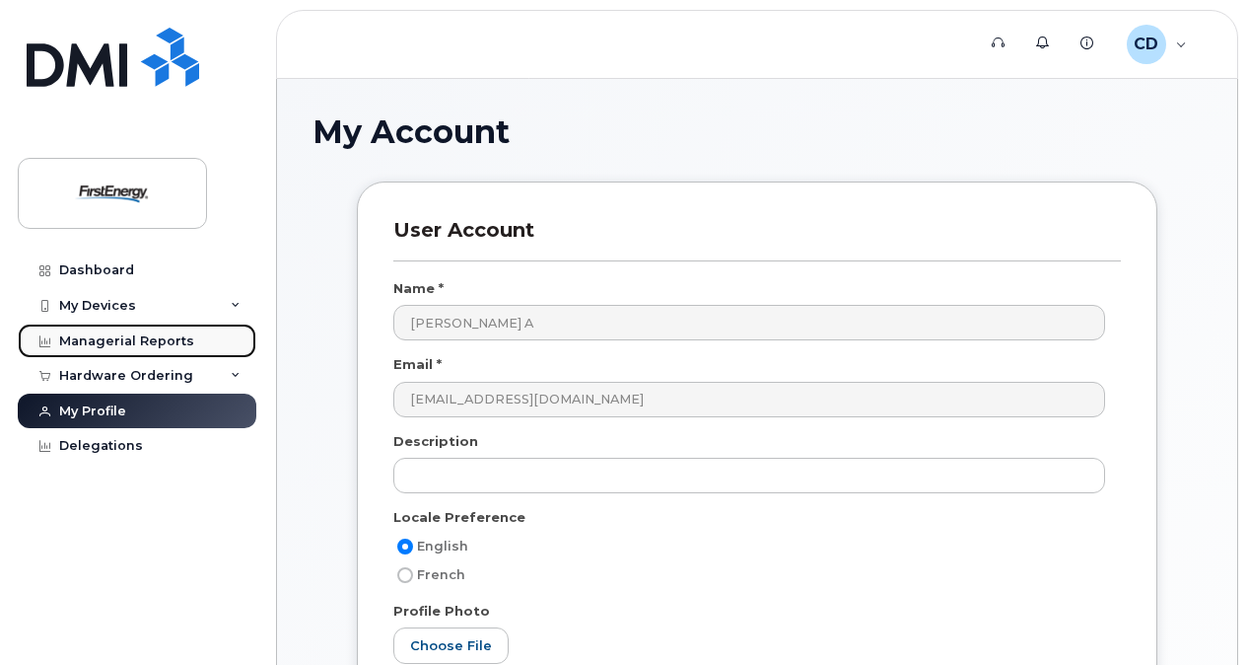
click at [98, 334] on div "Managerial Reports" at bounding box center [126, 341] width 135 height 16
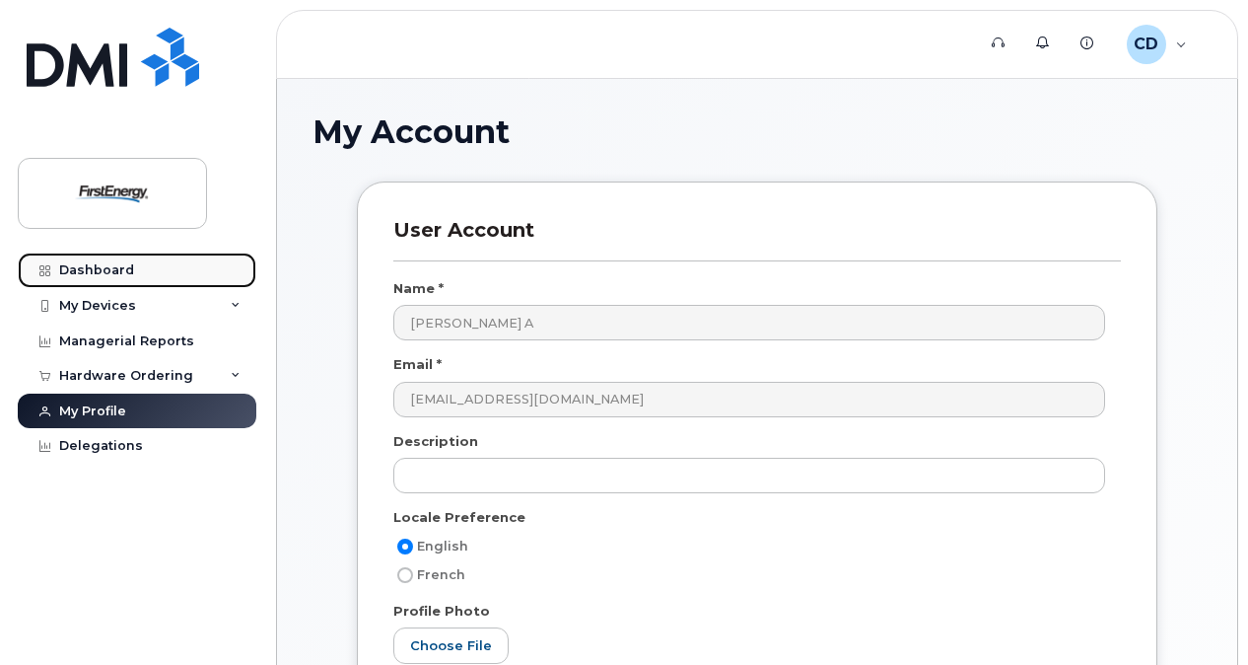
click at [106, 267] on div "Dashboard" at bounding box center [96, 270] width 75 height 16
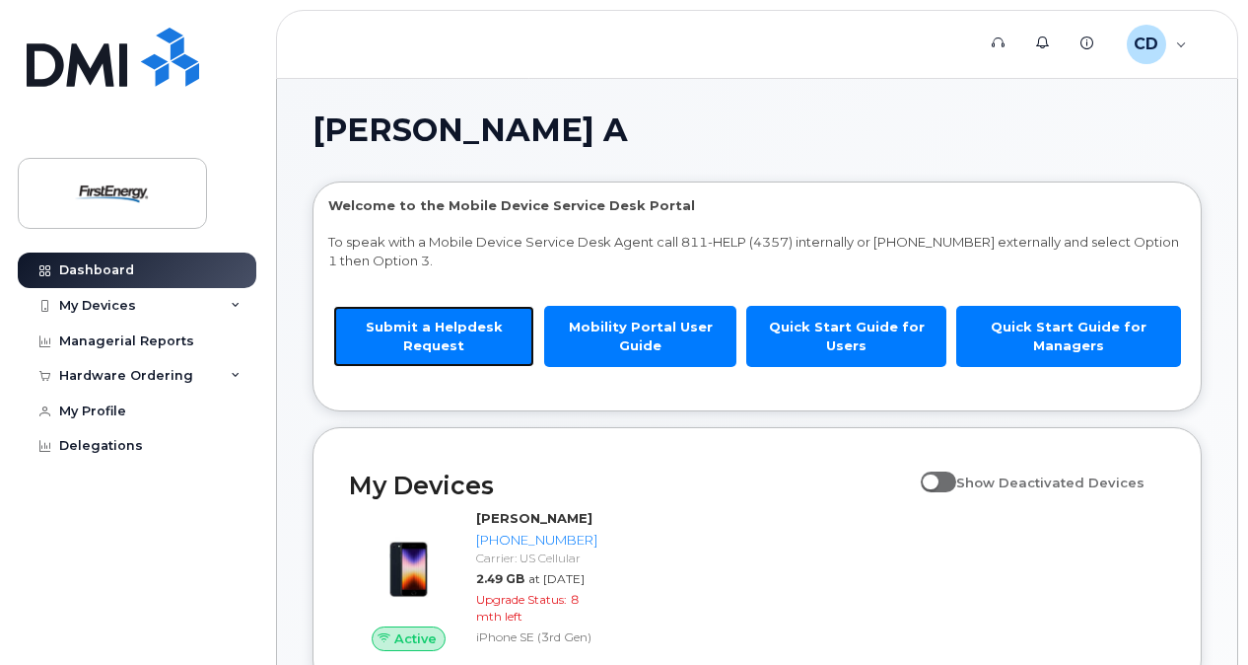
click at [440, 312] on link "Submit a Helpdesk Request" at bounding box center [433, 336] width 201 height 60
